Goal: Navigation & Orientation: Go to known website

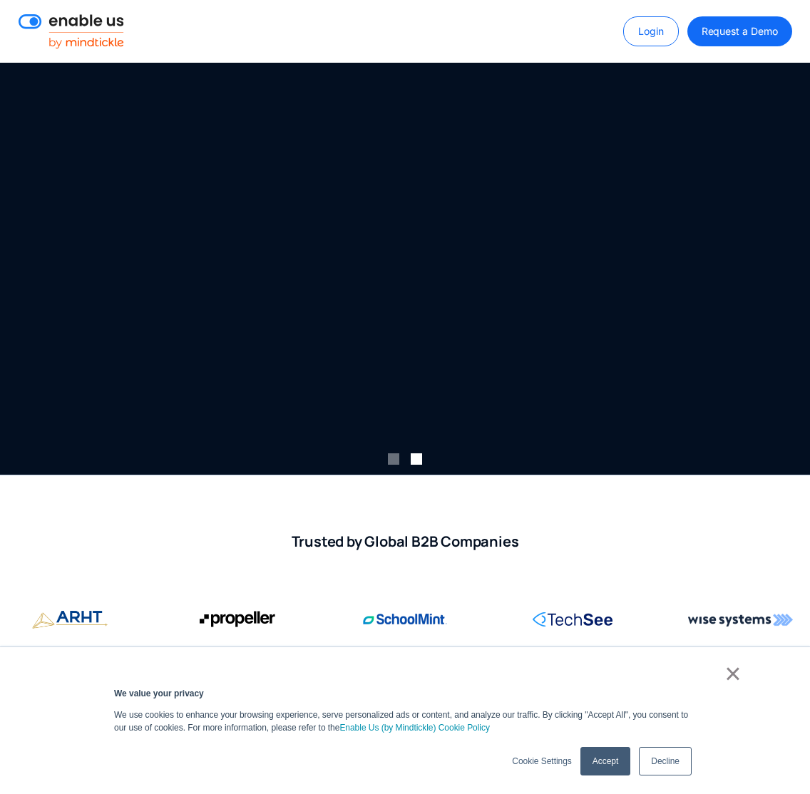
click at [674, 28] on link "Login" at bounding box center [651, 31] width 56 height 30
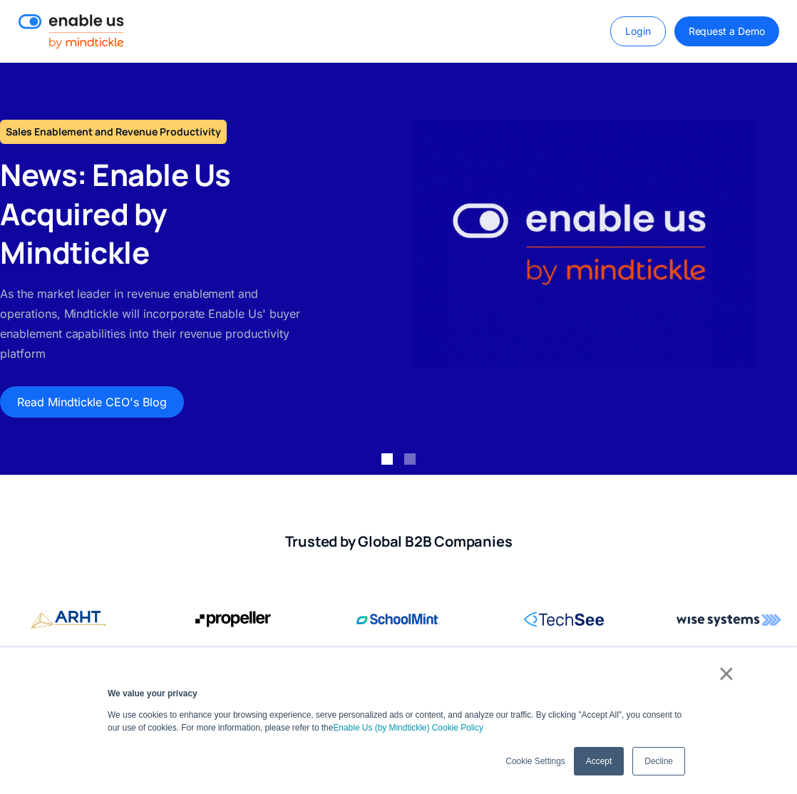
click at [644, 37] on link "Login" at bounding box center [638, 31] width 56 height 30
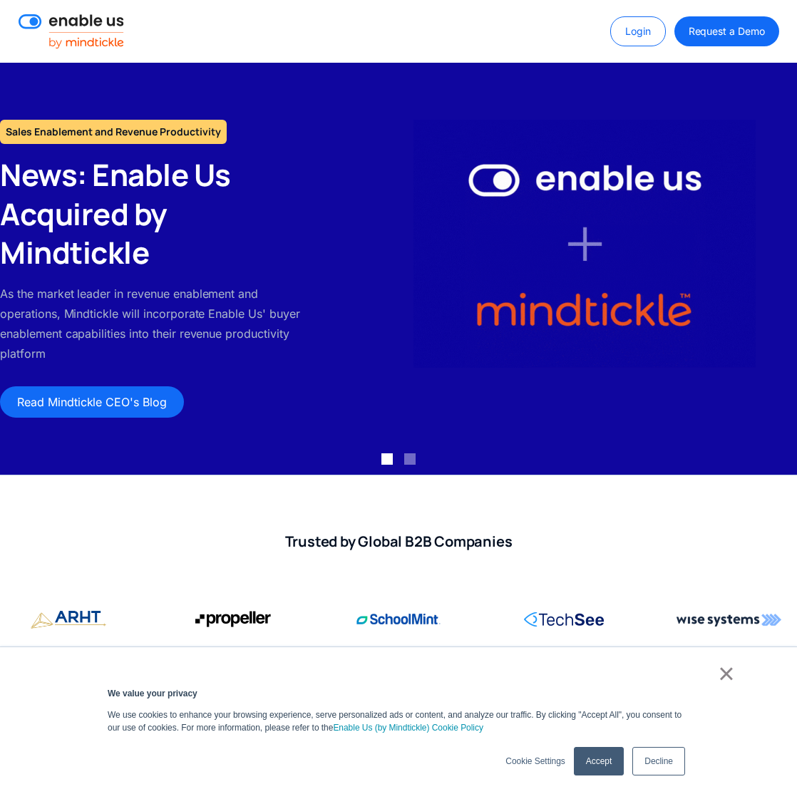
click at [641, 42] on link "Login" at bounding box center [638, 31] width 56 height 30
